Goal: Obtain resource: Download file/media

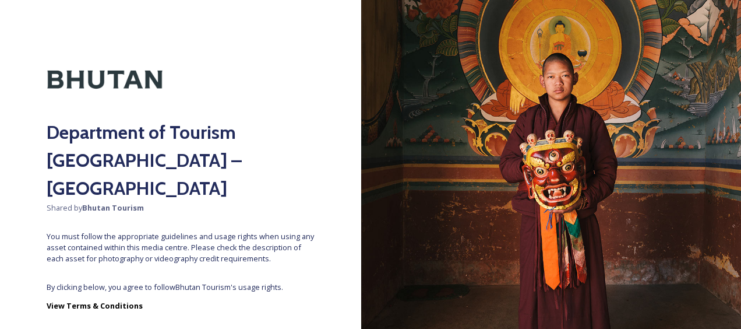
click at [216, 281] on span "By clicking below, you agree to follow Bhutan Tourism 's usage rights." at bounding box center [181, 286] width 268 height 11
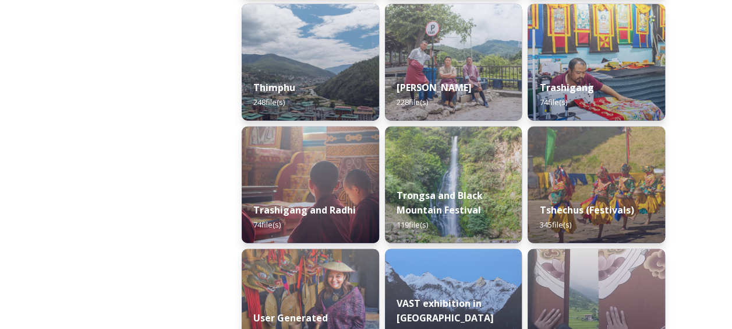
scroll to position [1446, 0]
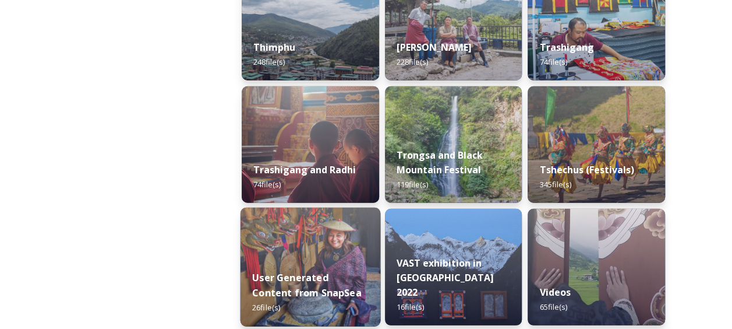
click at [321, 242] on img at bounding box center [311, 266] width 140 height 119
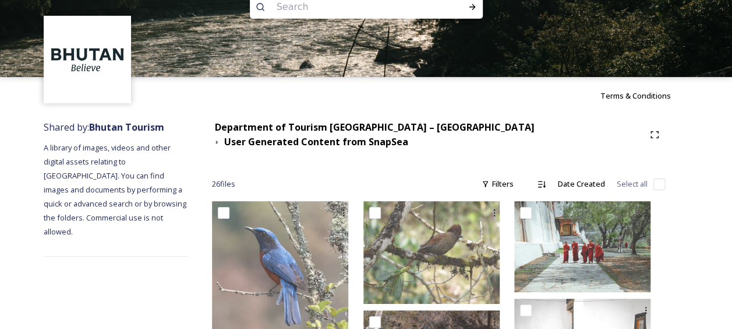
scroll to position [26, 0]
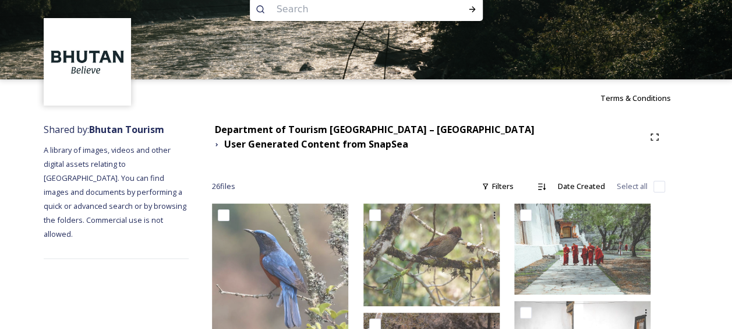
click at [379, 122] on div "Department of Tourism [GEOGRAPHIC_DATA] – [GEOGRAPHIC_DATA]" at bounding box center [374, 129] width 319 height 15
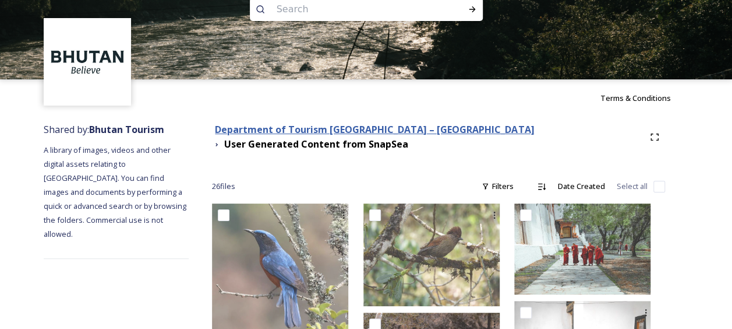
click at [379, 135] on strong "Department of Tourism [GEOGRAPHIC_DATA] – [GEOGRAPHIC_DATA]" at bounding box center [374, 129] width 319 height 13
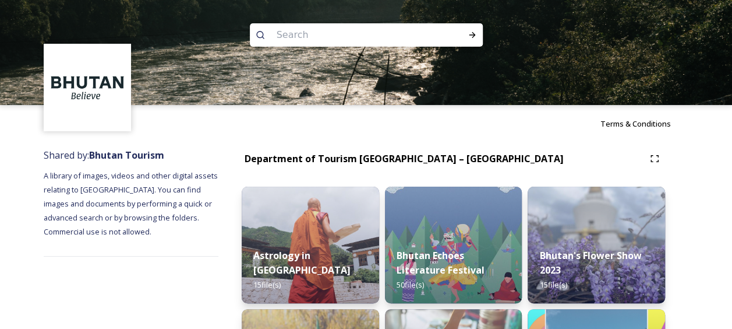
scroll to position [2066, 0]
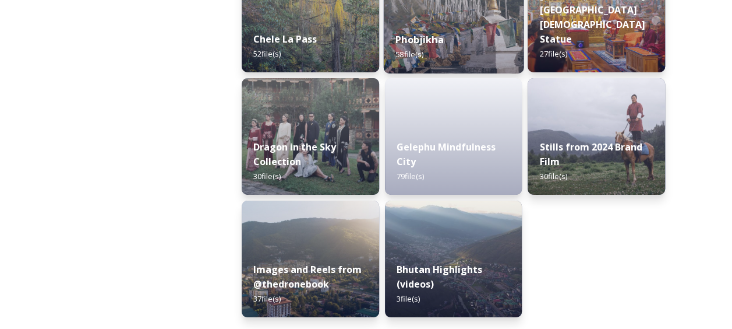
click at [423, 40] on strong "Phobjikha" at bounding box center [420, 39] width 48 height 13
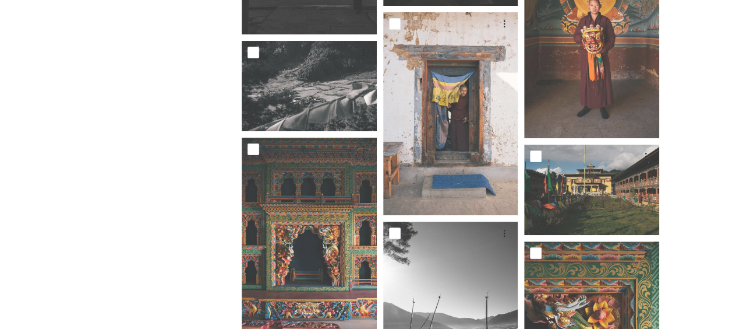
scroll to position [2587, 0]
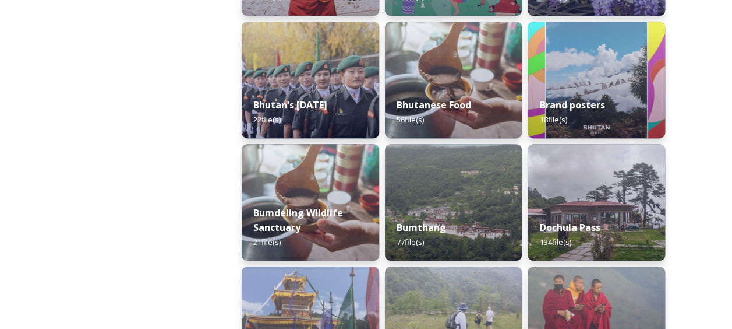
scroll to position [575, 0]
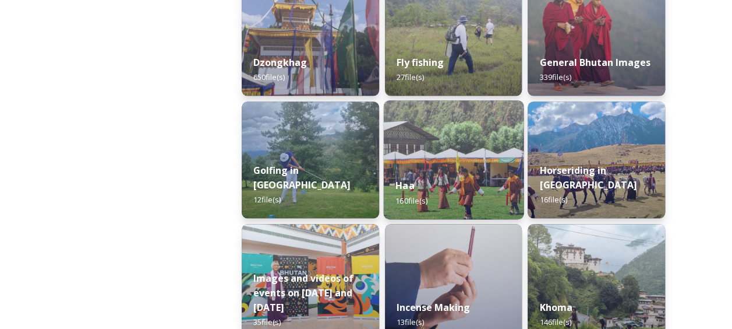
click at [460, 170] on div "Haa 160 file(s)" at bounding box center [453, 192] width 140 height 53
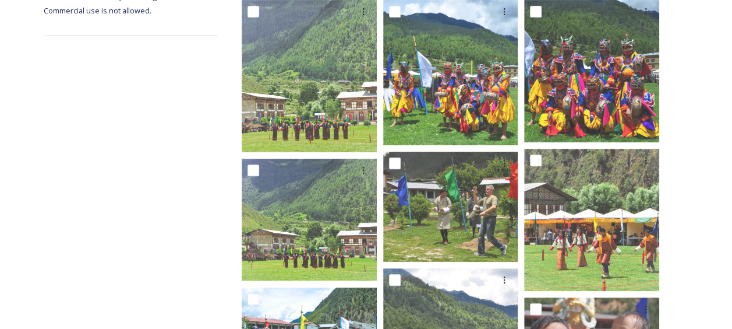
scroll to position [147, 0]
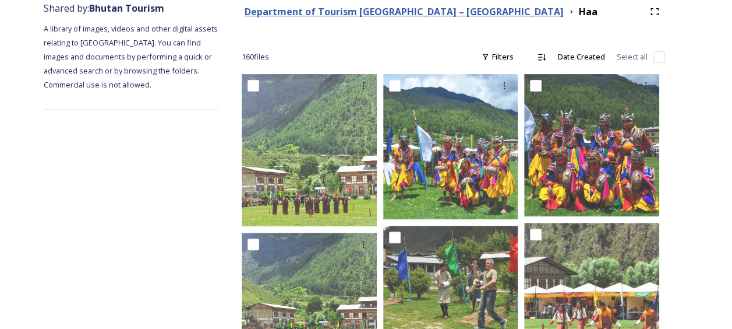
click at [380, 10] on strong "Department of Tourism [GEOGRAPHIC_DATA] – [GEOGRAPHIC_DATA]" at bounding box center [404, 11] width 319 height 13
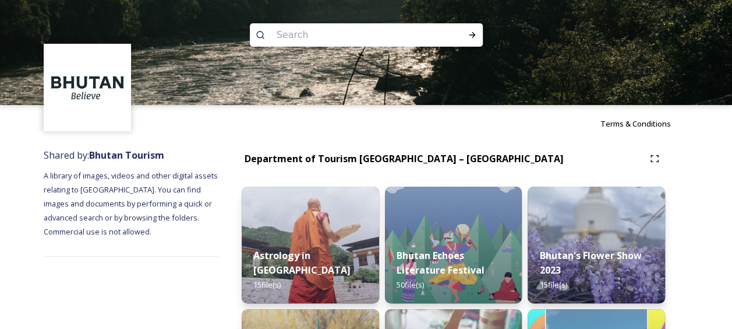
scroll to position [287, 0]
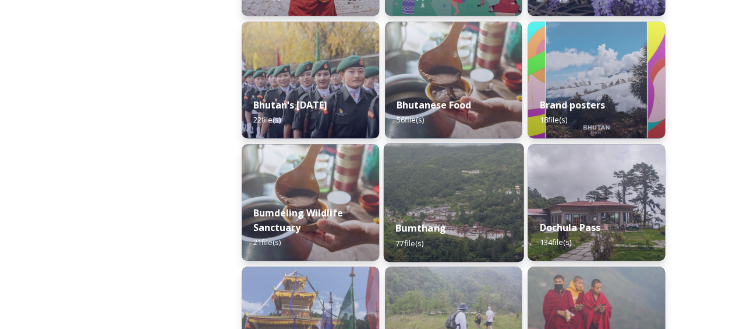
click at [434, 191] on img at bounding box center [453, 202] width 140 height 119
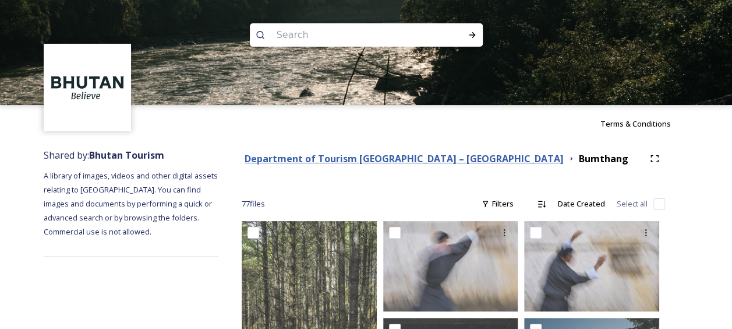
click at [397, 160] on strong "Department of Tourism [GEOGRAPHIC_DATA] – [GEOGRAPHIC_DATA]" at bounding box center [404, 158] width 319 height 13
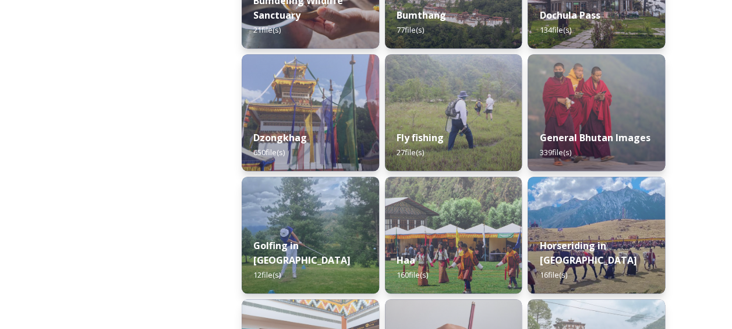
scroll to position [524, 0]
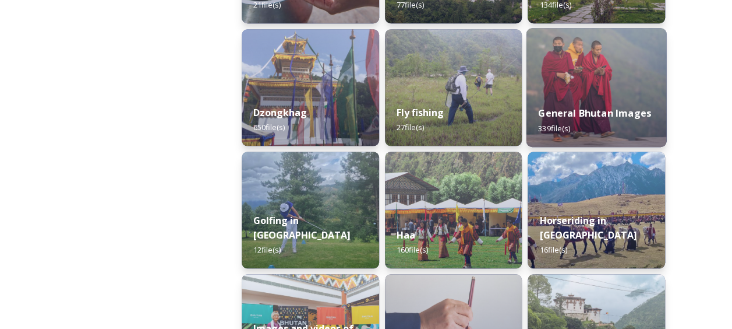
click at [589, 76] on img at bounding box center [597, 87] width 140 height 119
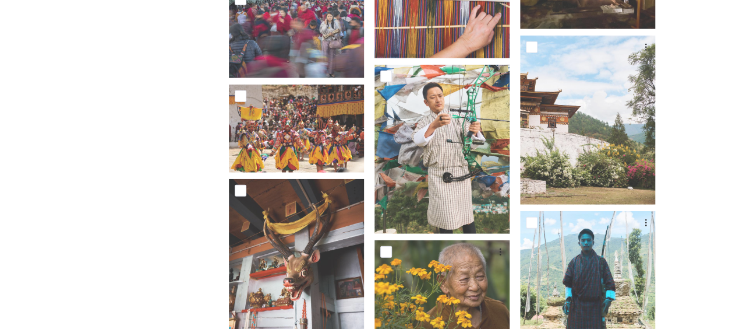
scroll to position [8337, 0]
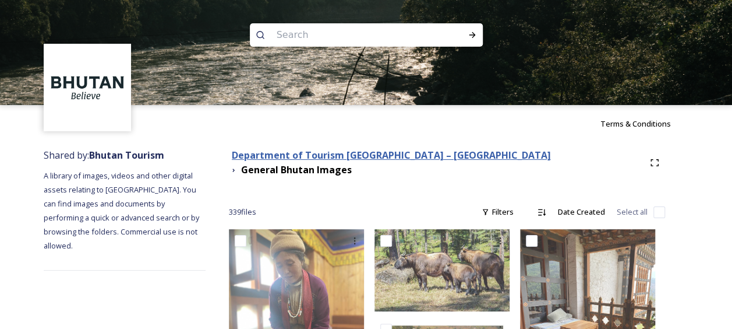
click at [425, 159] on strong "Department of Tourism [GEOGRAPHIC_DATA] – [GEOGRAPHIC_DATA]" at bounding box center [391, 155] width 319 height 13
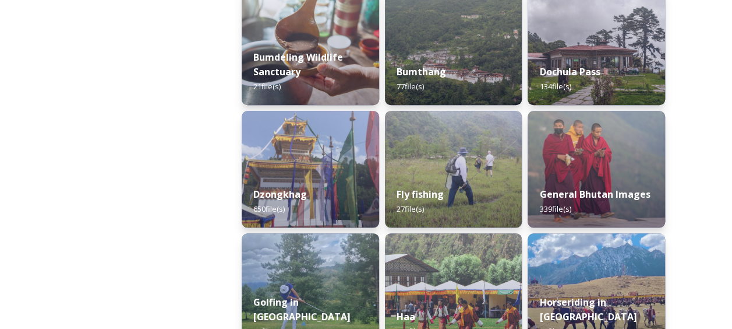
scroll to position [528, 0]
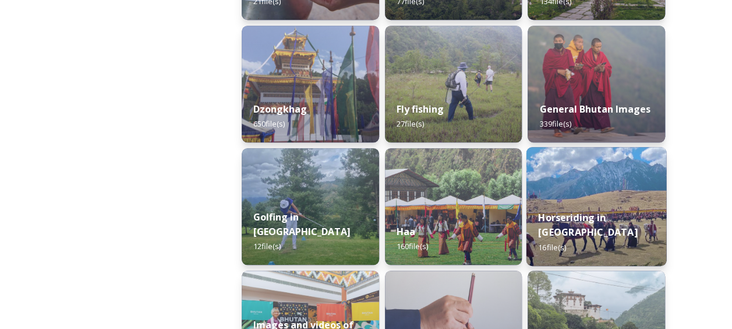
click at [591, 202] on img at bounding box center [597, 206] width 140 height 119
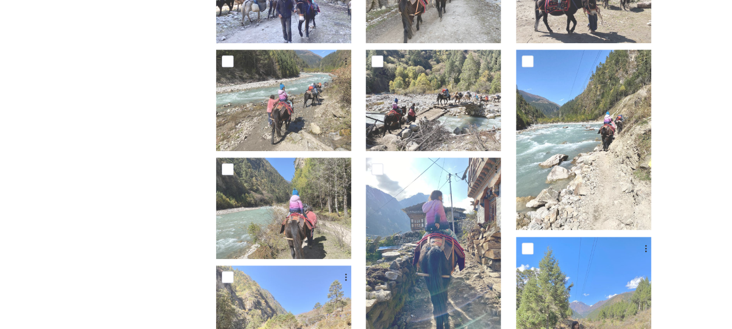
scroll to position [575, 0]
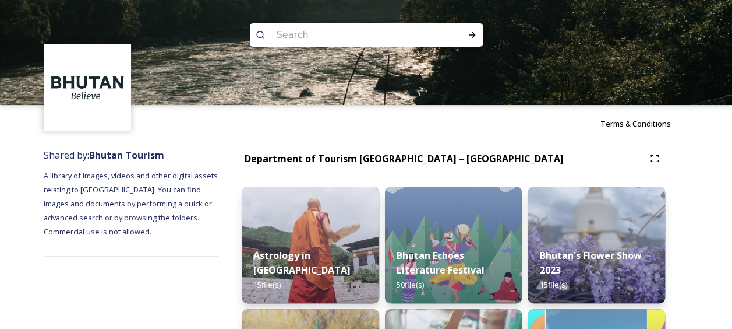
scroll to position [287, 0]
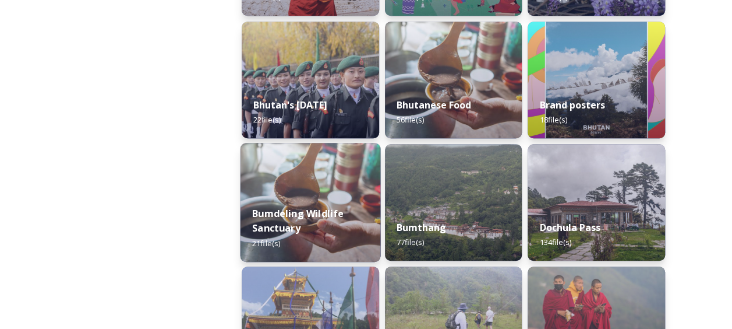
click at [291, 178] on img at bounding box center [311, 202] width 140 height 119
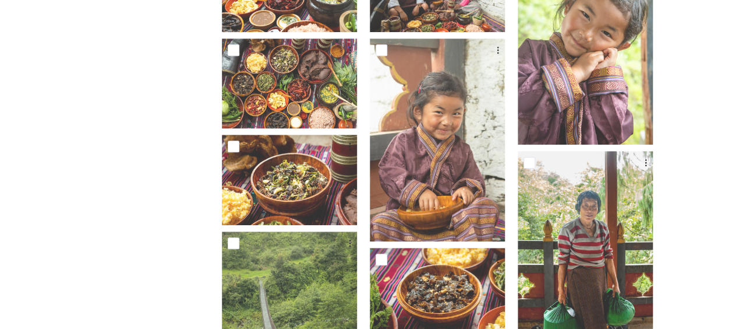
scroll to position [575, 0]
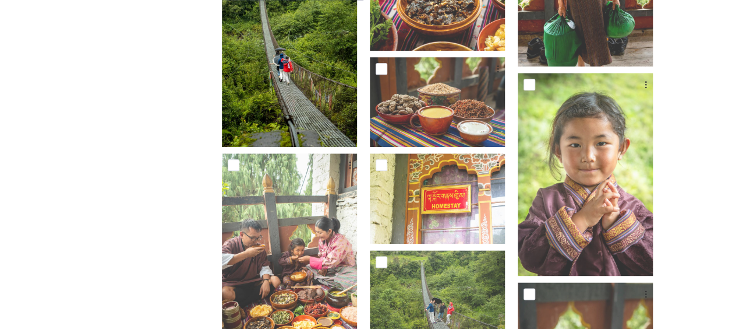
click at [315, 98] on img at bounding box center [289, 45] width 135 height 203
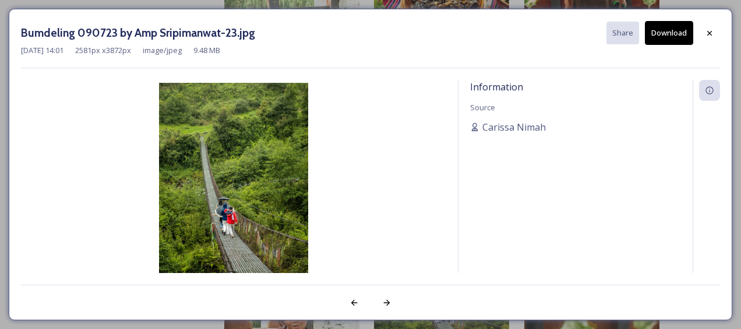
click at [244, 185] on img at bounding box center [233, 195] width 425 height 224
click at [707, 36] on icon at bounding box center [709, 33] width 9 height 9
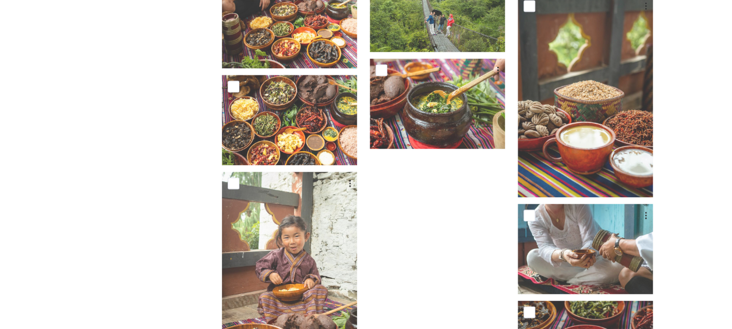
scroll to position [1038, 0]
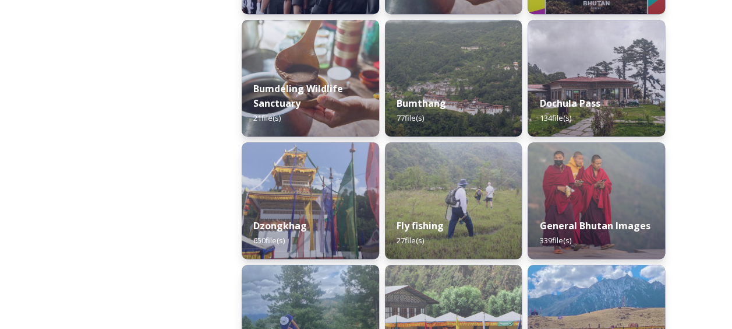
scroll to position [402, 0]
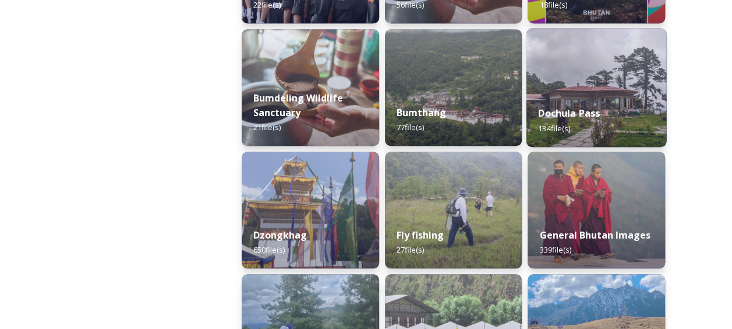
click at [622, 90] on img at bounding box center [597, 87] width 140 height 119
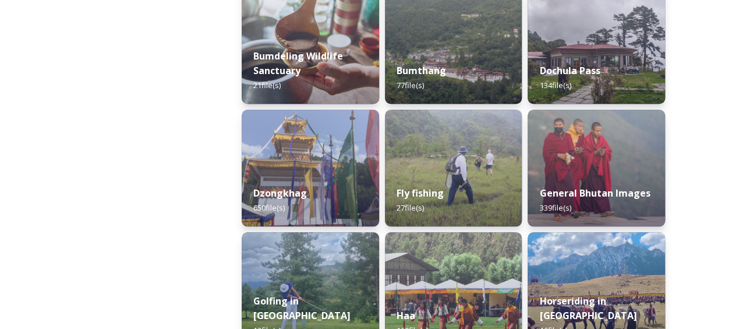
scroll to position [450, 0]
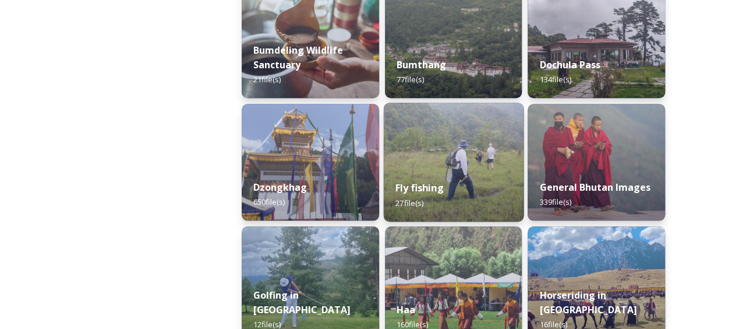
click at [452, 172] on div "Fly fishing 27 file(s)" at bounding box center [453, 194] width 140 height 53
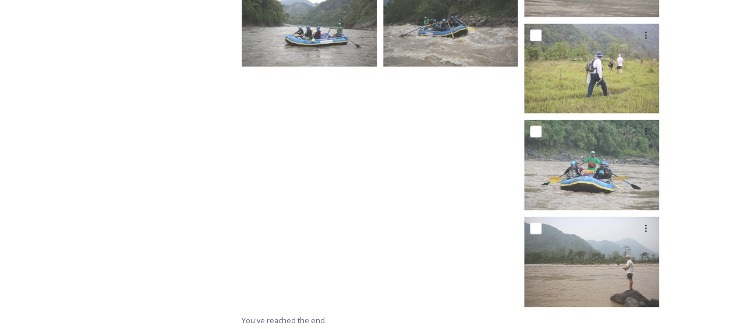
scroll to position [1020, 0]
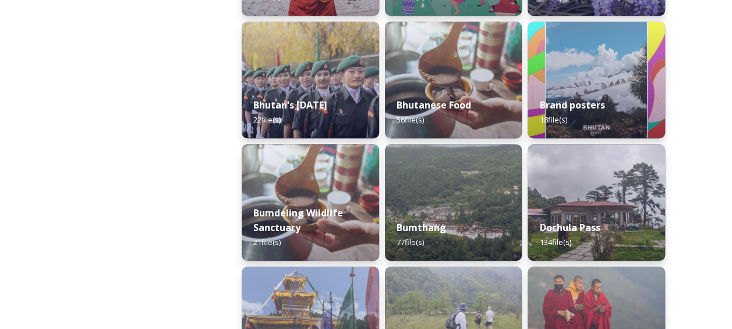
scroll to position [575, 0]
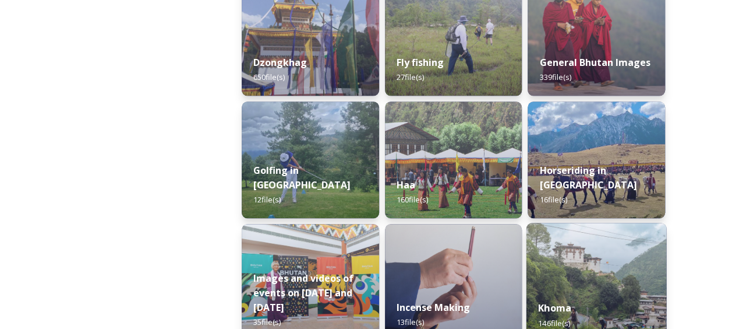
click at [568, 295] on div "Khoma 146 file(s)" at bounding box center [597, 314] width 140 height 53
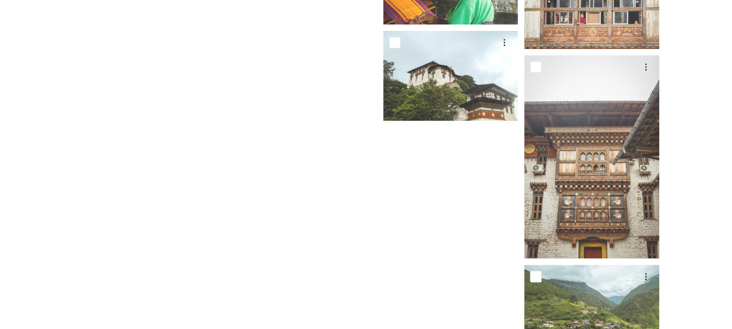
scroll to position [6900, 0]
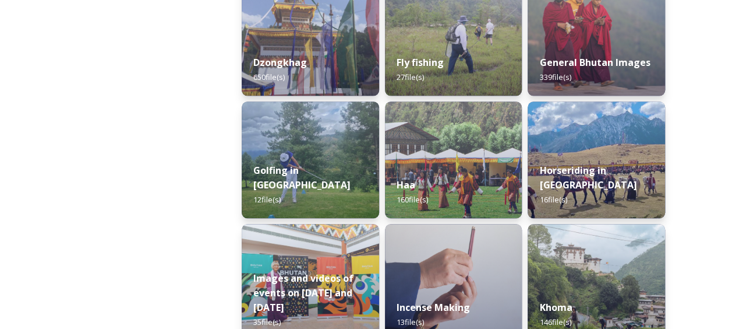
scroll to position [862, 0]
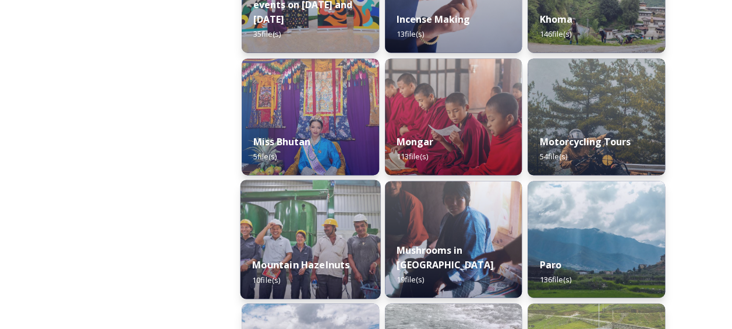
click at [327, 246] on div "Mountain Hazelnuts 10 file(s)" at bounding box center [311, 271] width 140 height 53
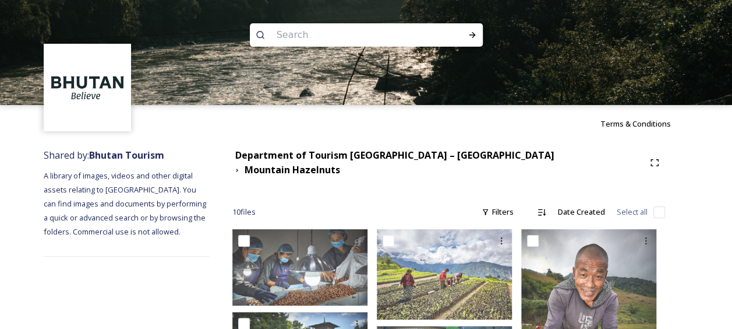
scroll to position [287, 0]
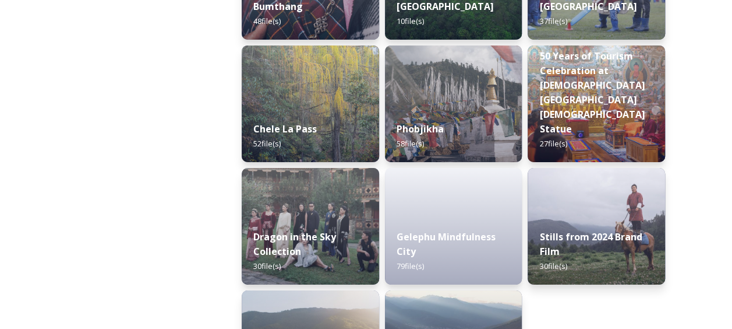
scroll to position [2066, 0]
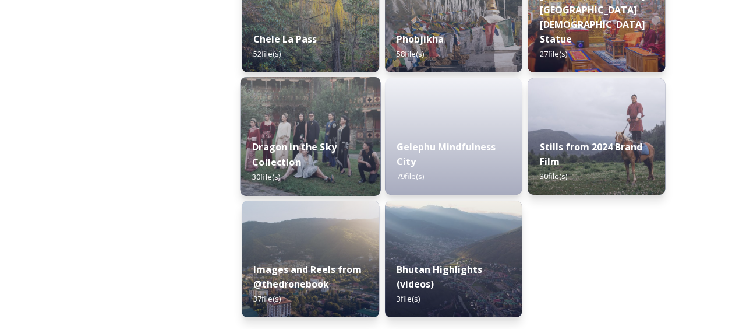
click at [305, 126] on img at bounding box center [311, 136] width 140 height 119
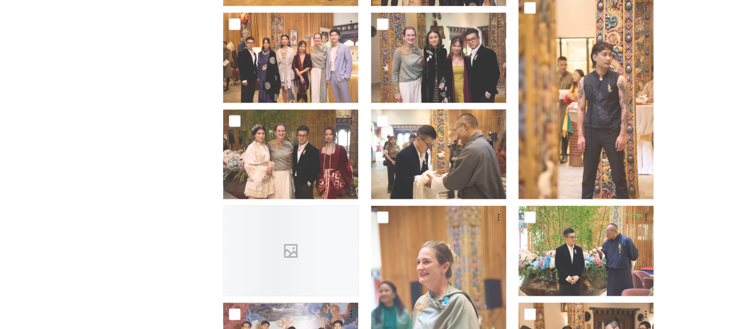
scroll to position [1437, 0]
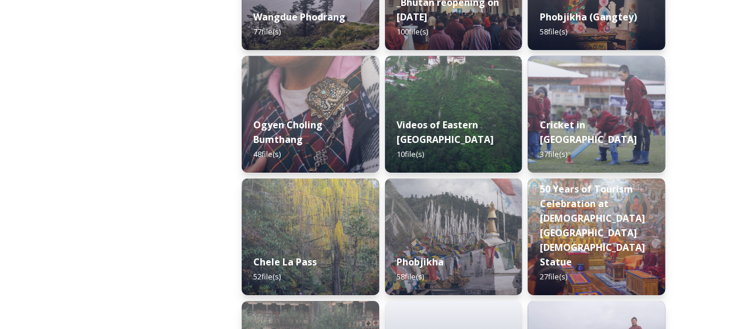
scroll to position [1850, 0]
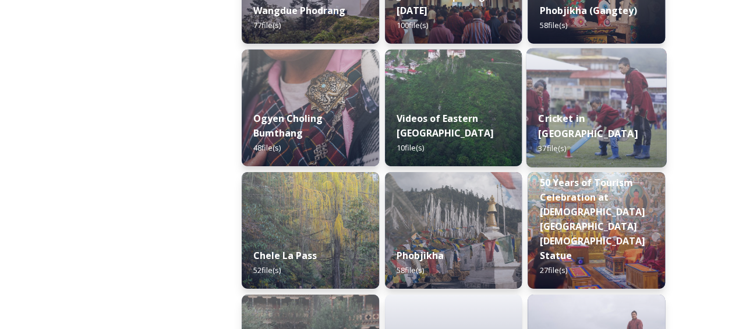
click at [573, 108] on img at bounding box center [597, 107] width 140 height 119
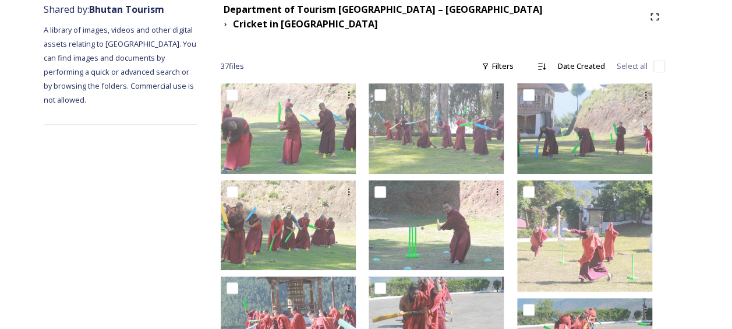
scroll to position [142, 0]
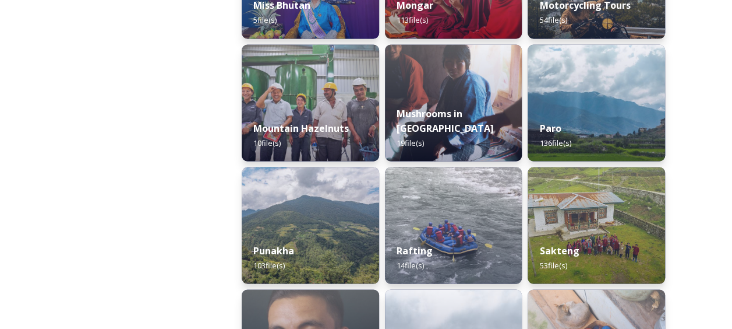
scroll to position [1002, 0]
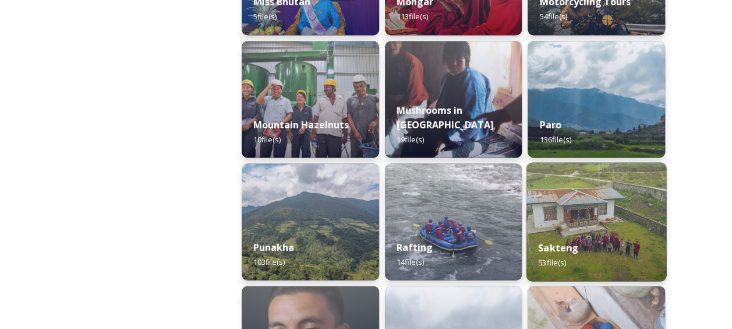
click at [596, 224] on img at bounding box center [597, 221] width 140 height 119
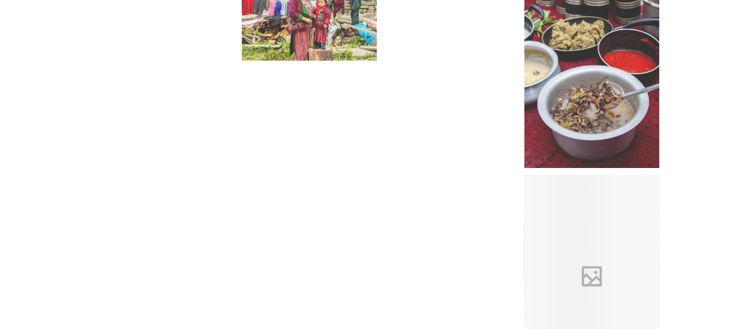
scroll to position [2396, 0]
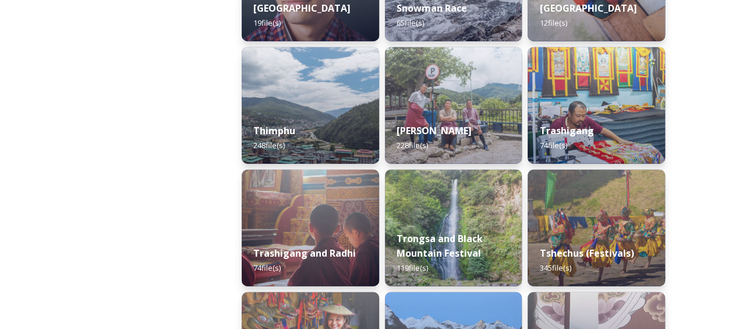
scroll to position [1360, 0]
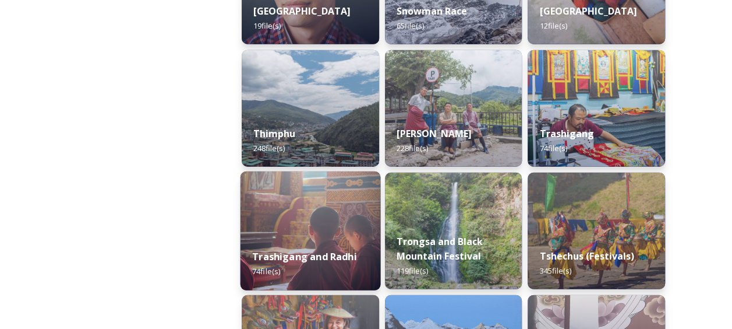
click at [311, 199] on img at bounding box center [311, 230] width 140 height 119
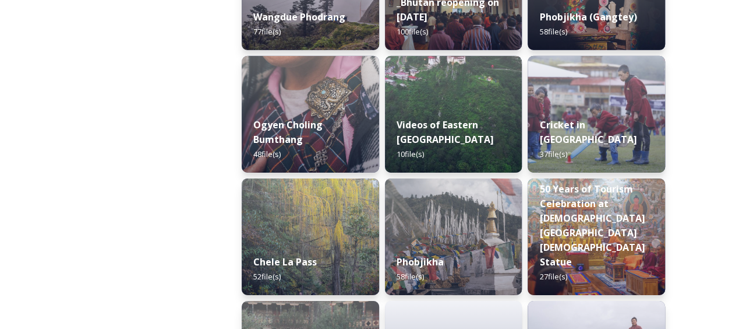
scroll to position [1847, 0]
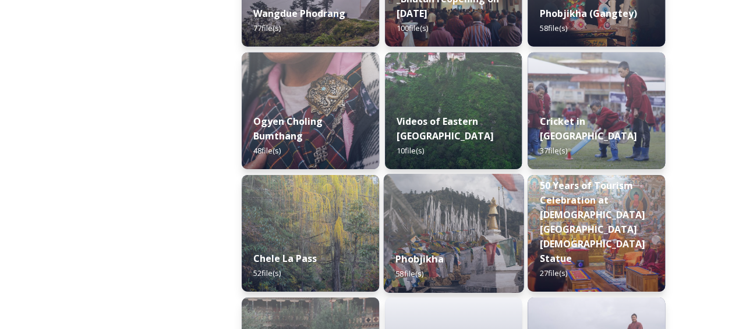
click at [451, 212] on img at bounding box center [453, 233] width 140 height 119
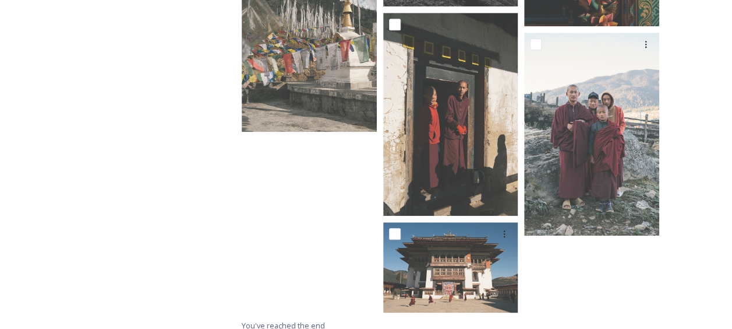
scroll to position [2726, 0]
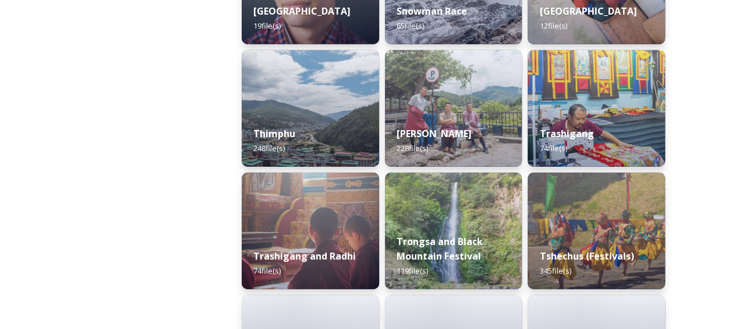
scroll to position [1366, 0]
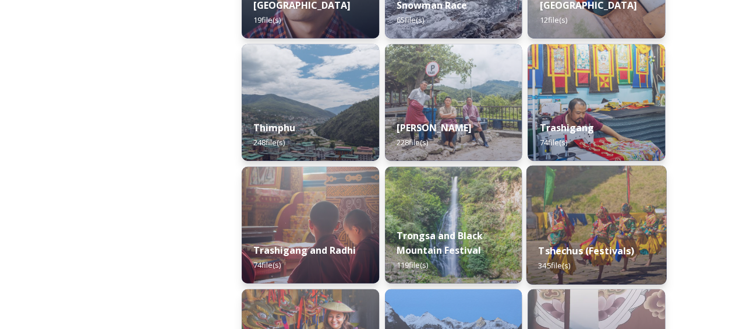
click at [593, 221] on img at bounding box center [597, 224] width 140 height 119
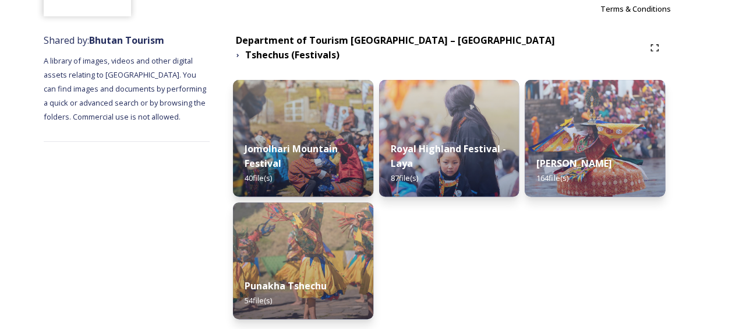
scroll to position [103, 0]
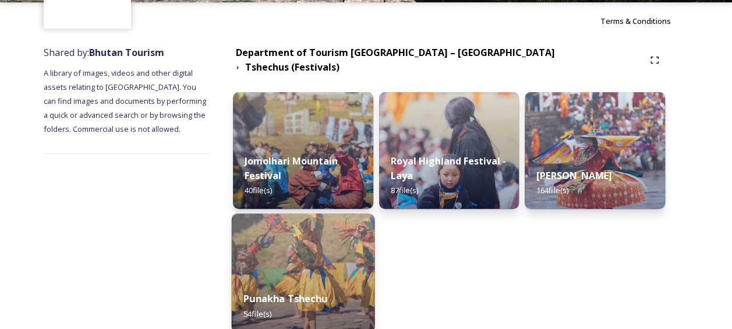
click at [310, 258] on img at bounding box center [302, 272] width 143 height 119
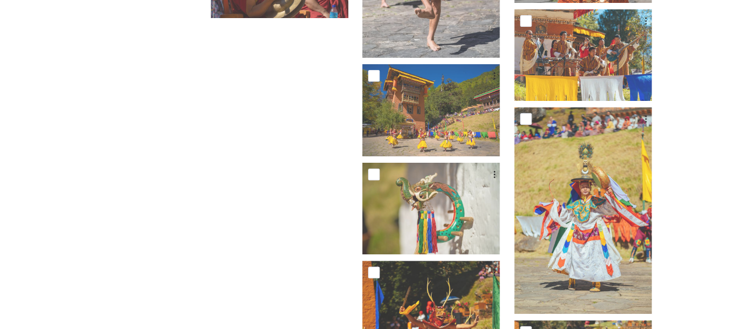
scroll to position [2587, 0]
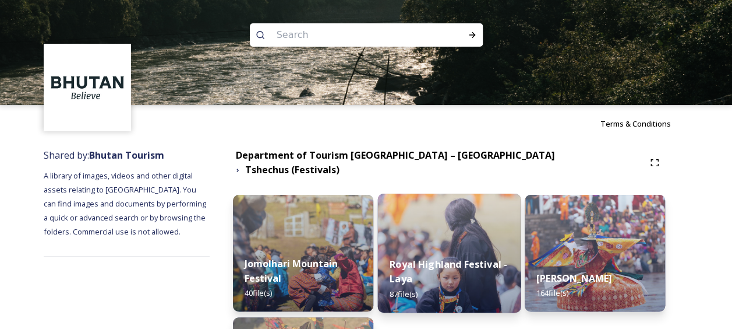
click at [441, 276] on div "Royal Highland Festival - Laya 87 file(s)" at bounding box center [449, 279] width 143 height 68
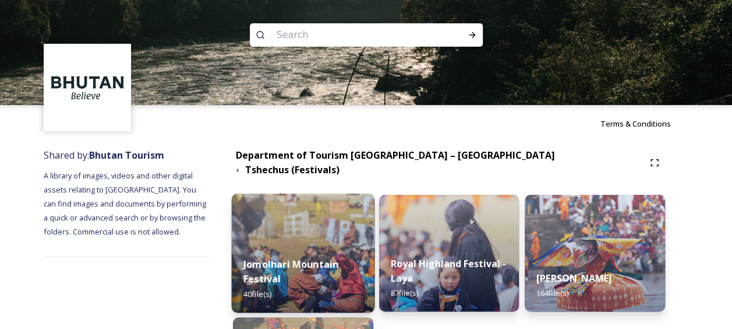
click at [324, 245] on div "Jomolhari Mountain Festival 40 file(s)" at bounding box center [302, 279] width 143 height 68
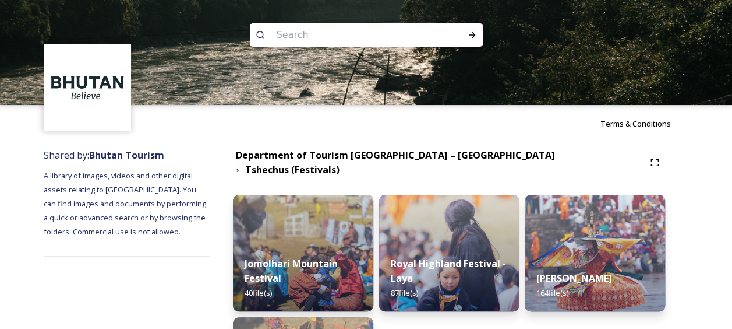
scroll to position [287, 0]
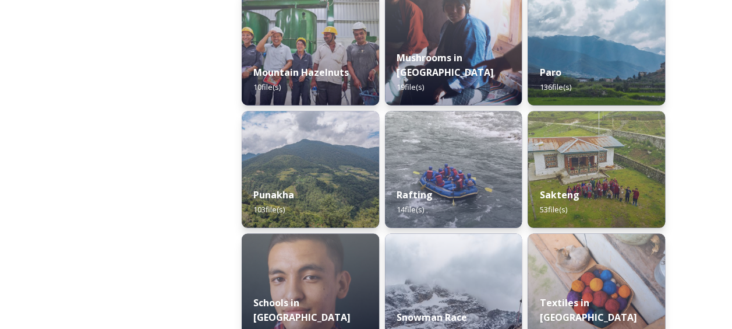
scroll to position [1048, 0]
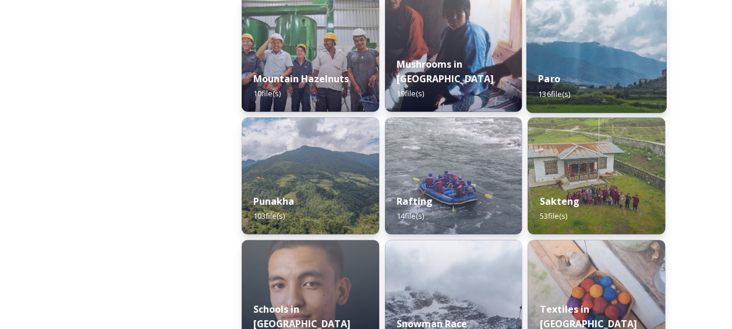
click at [585, 78] on div "Paro 136 file(s)" at bounding box center [597, 85] width 140 height 53
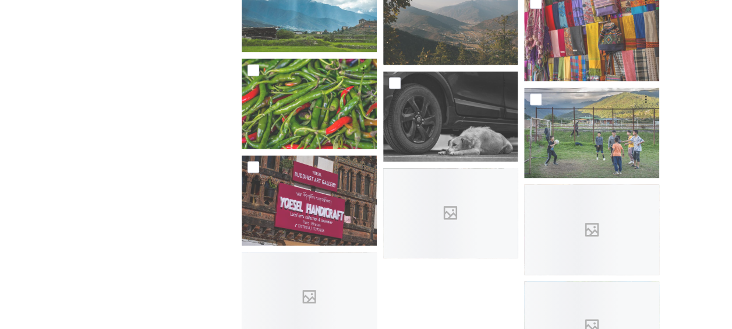
scroll to position [5337, 0]
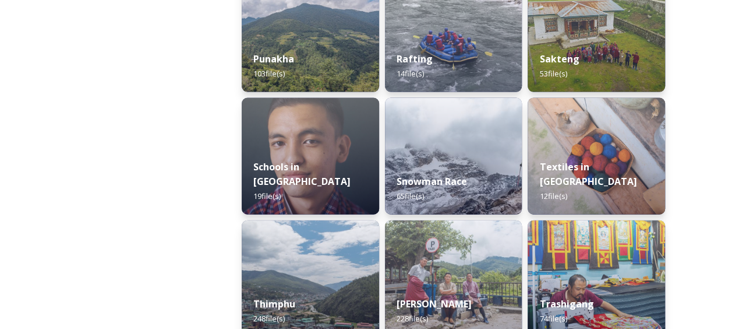
scroll to position [1193, 0]
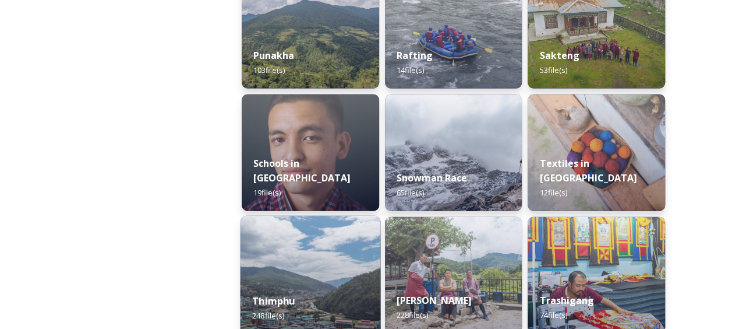
click at [333, 251] on img at bounding box center [311, 275] width 140 height 119
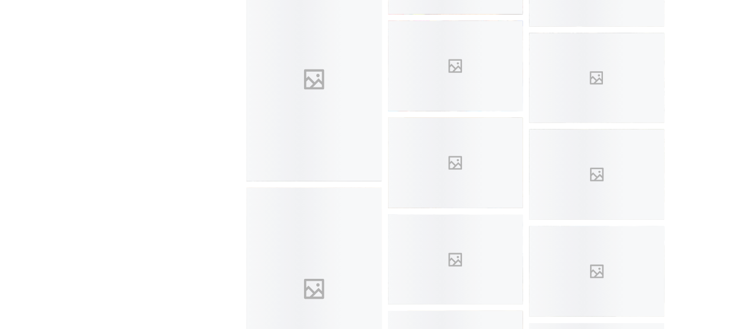
scroll to position [5656, 0]
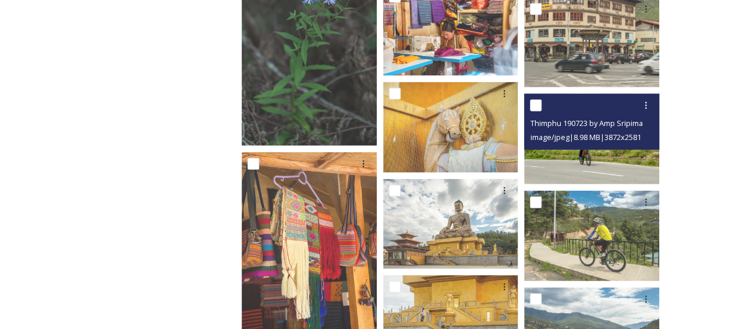
click at [582, 164] on img at bounding box center [591, 139] width 135 height 90
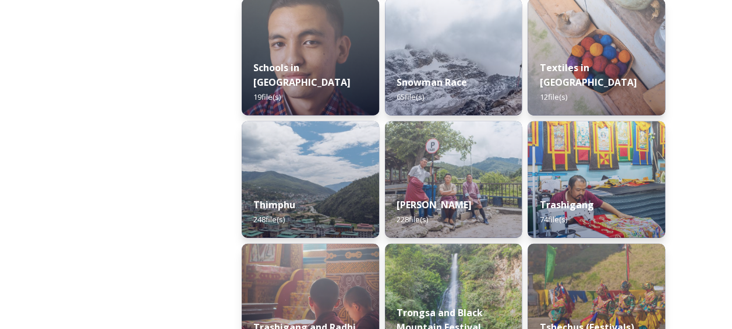
scroll to position [1298, 0]
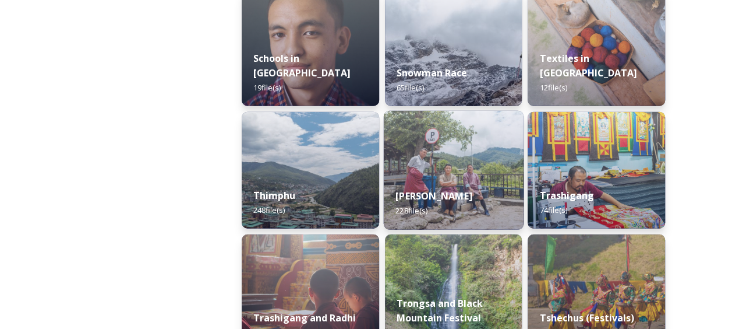
click at [408, 177] on div "[PERSON_NAME] 228 file(s)" at bounding box center [453, 203] width 140 height 53
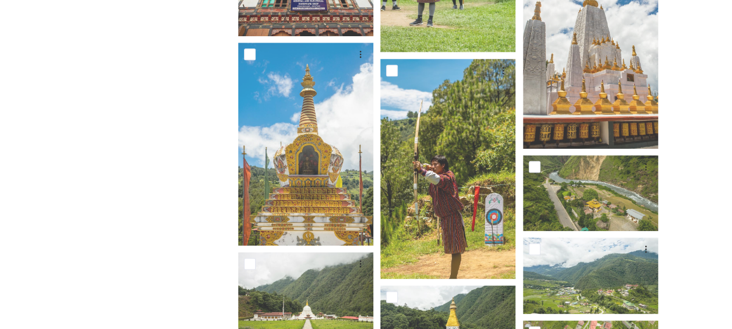
scroll to position [78, 0]
